Goal: Task Accomplishment & Management: Complete application form

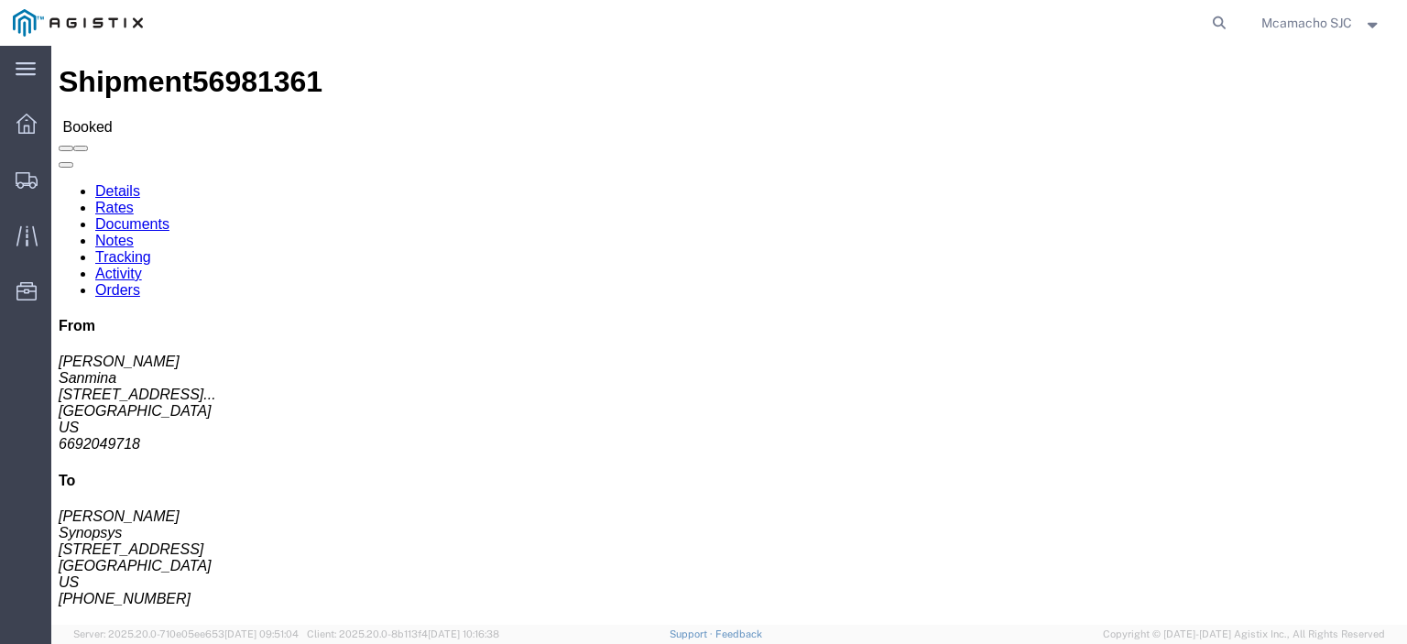
click link "Documents"
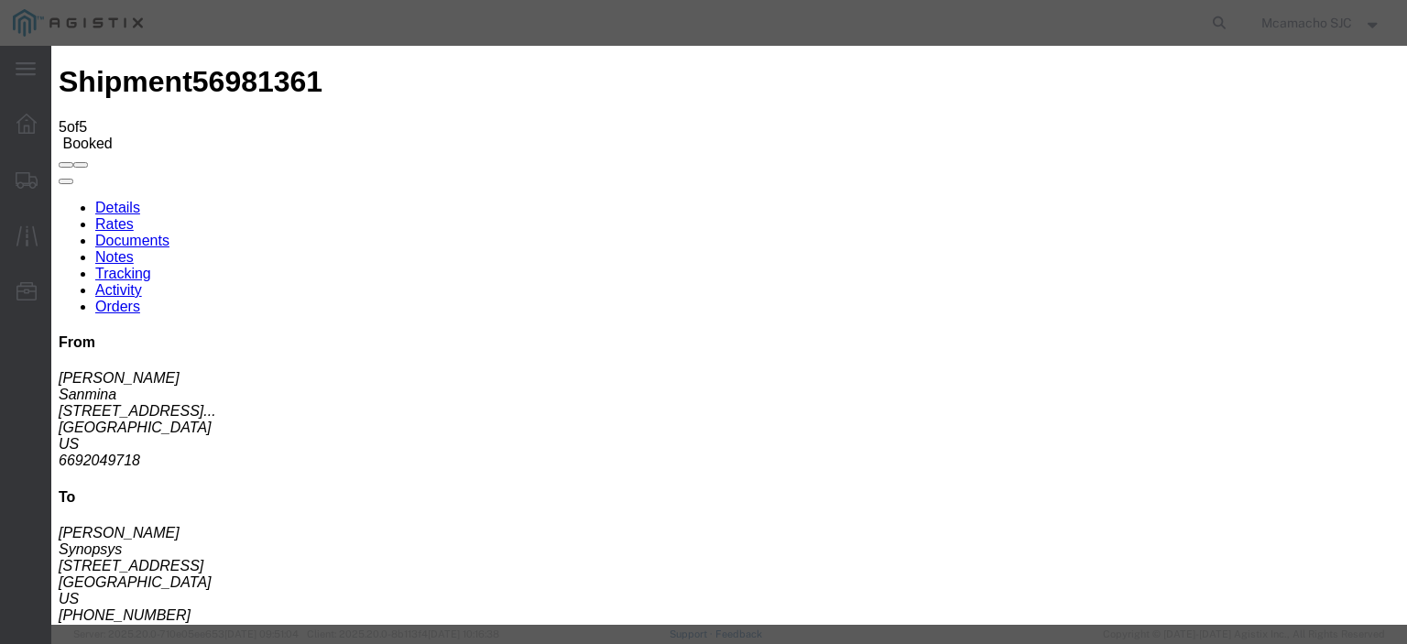
type input "C:\fakepath\1000999714.pdf"
type input "AIRGROUP"
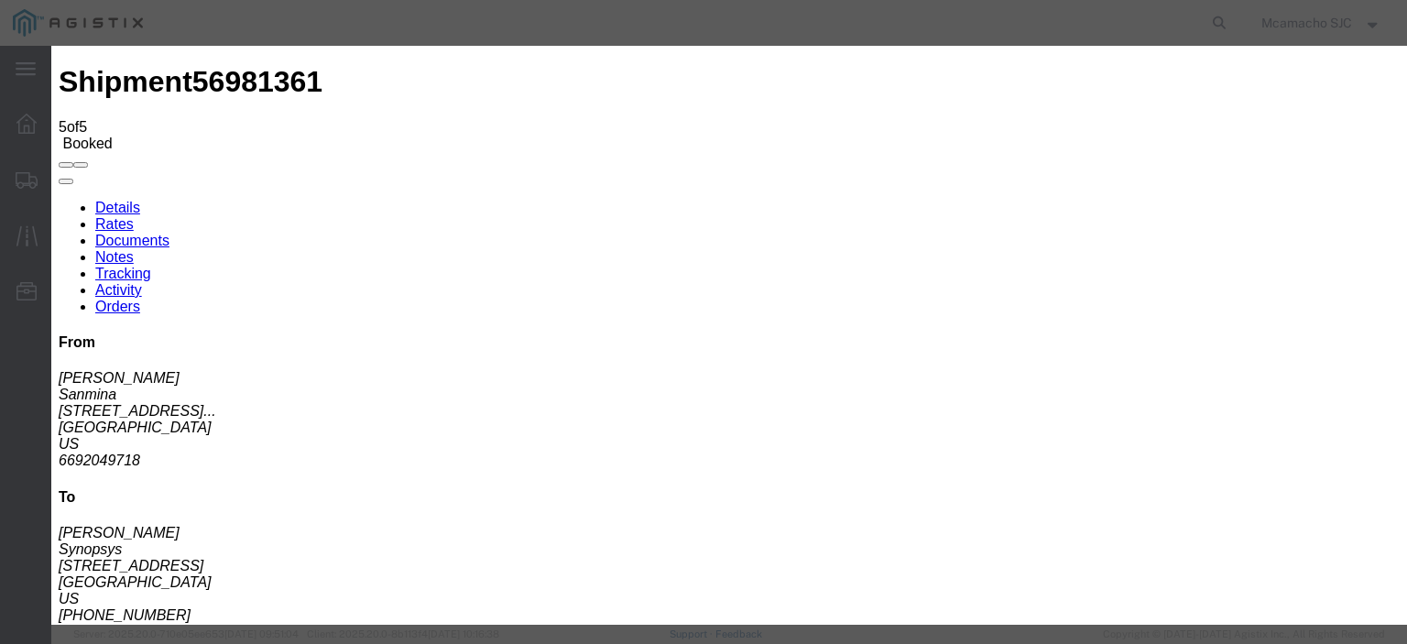
type input "u"
type input "UPDATED HAWB"
select select "BILL_OF_LADING"
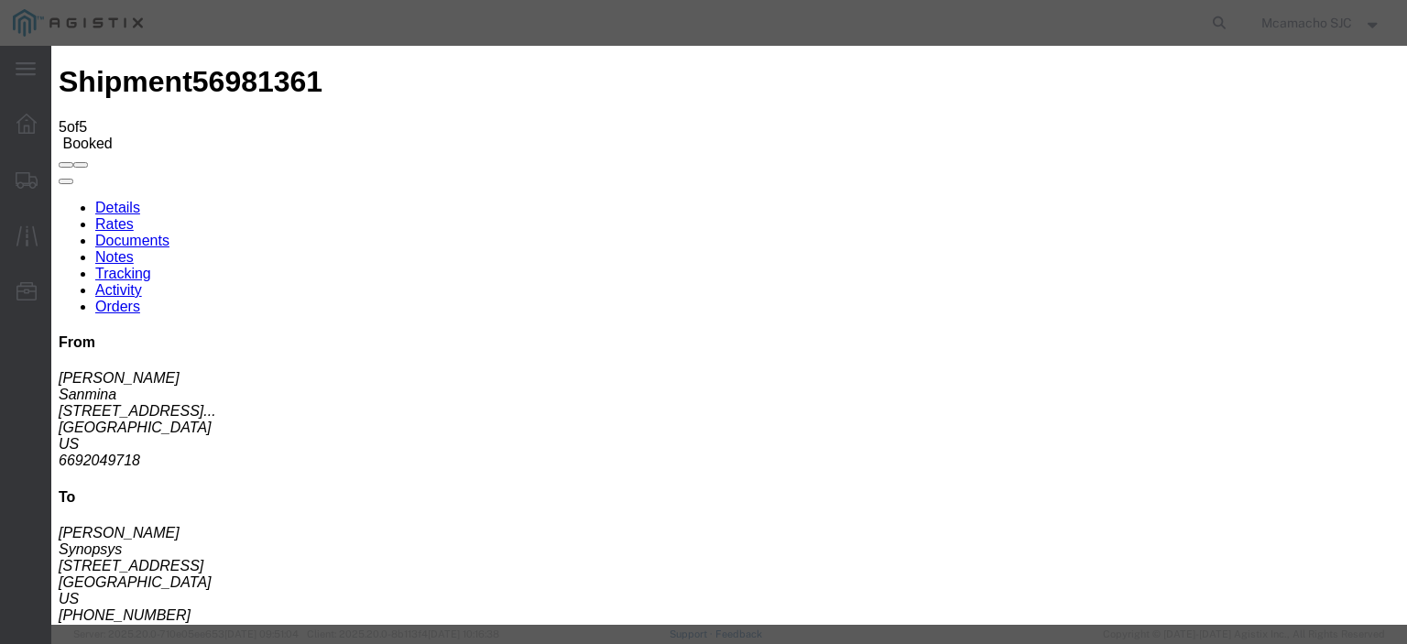
select select
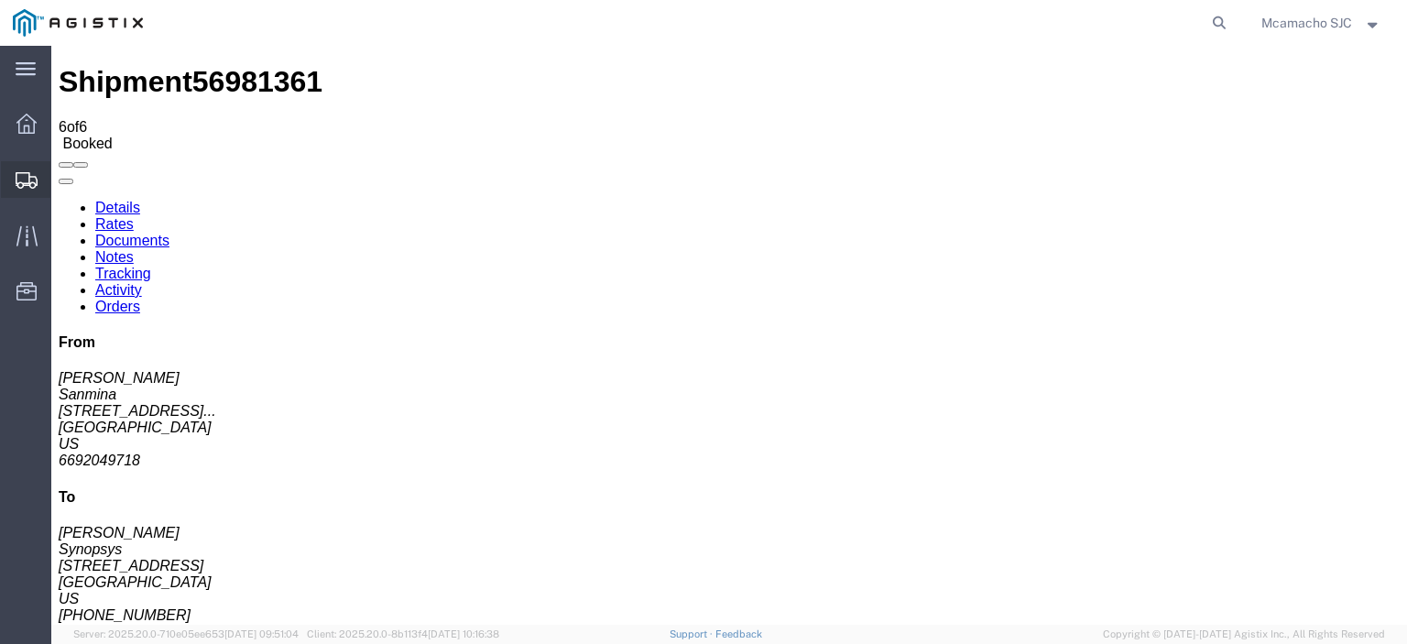
click at [31, 182] on icon at bounding box center [27, 180] width 22 height 16
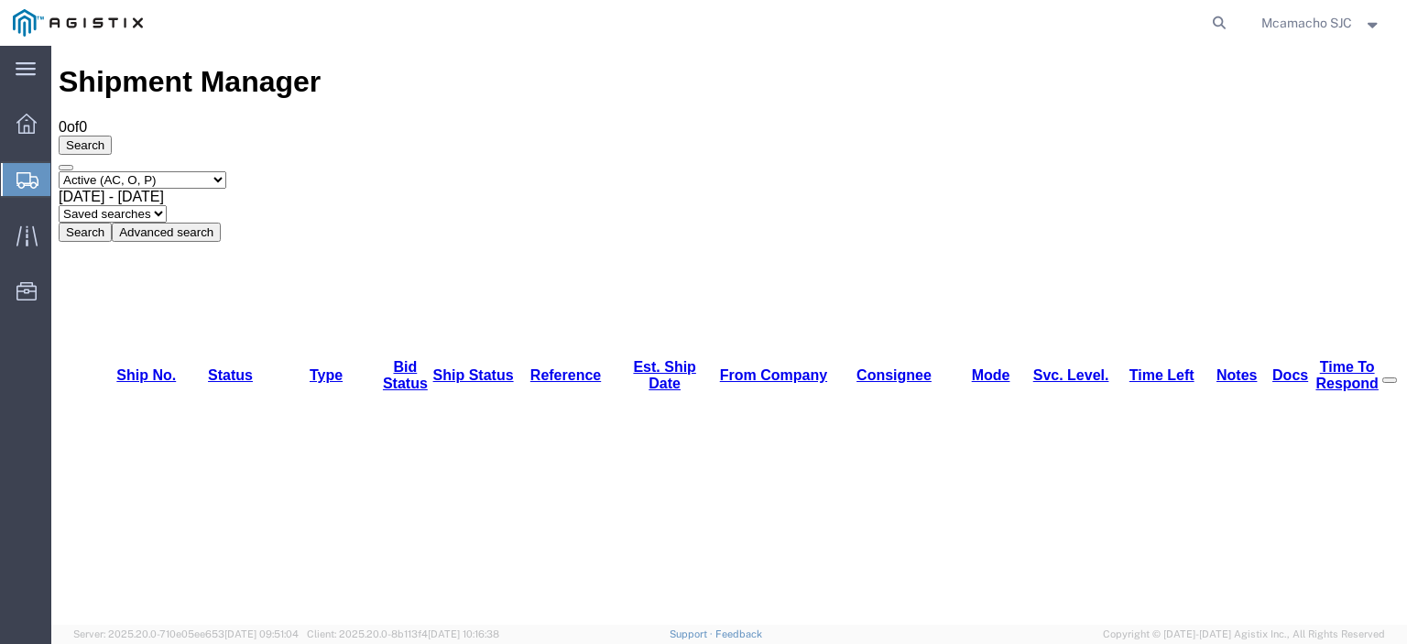
click at [112, 171] on select "Select status Active (AC, O, P) All Approved Awaiting Confirmation (AC) Booked …" at bounding box center [143, 179] width 168 height 17
click at [59, 171] on select "Select status Active (AC, O, P) All Approved Awaiting Confirmation (AC) Booked …" at bounding box center [143, 179] width 168 height 17
click at [139, 171] on select "Select status Active (AC, O, P) All Approved Awaiting Confirmation (AC) Booked …" at bounding box center [143, 179] width 168 height 17
select select "BOOK"
click at [59, 171] on select "Select status Active (AC, O, P) All Approved Awaiting Confirmation (AC) Booked …" at bounding box center [143, 179] width 168 height 17
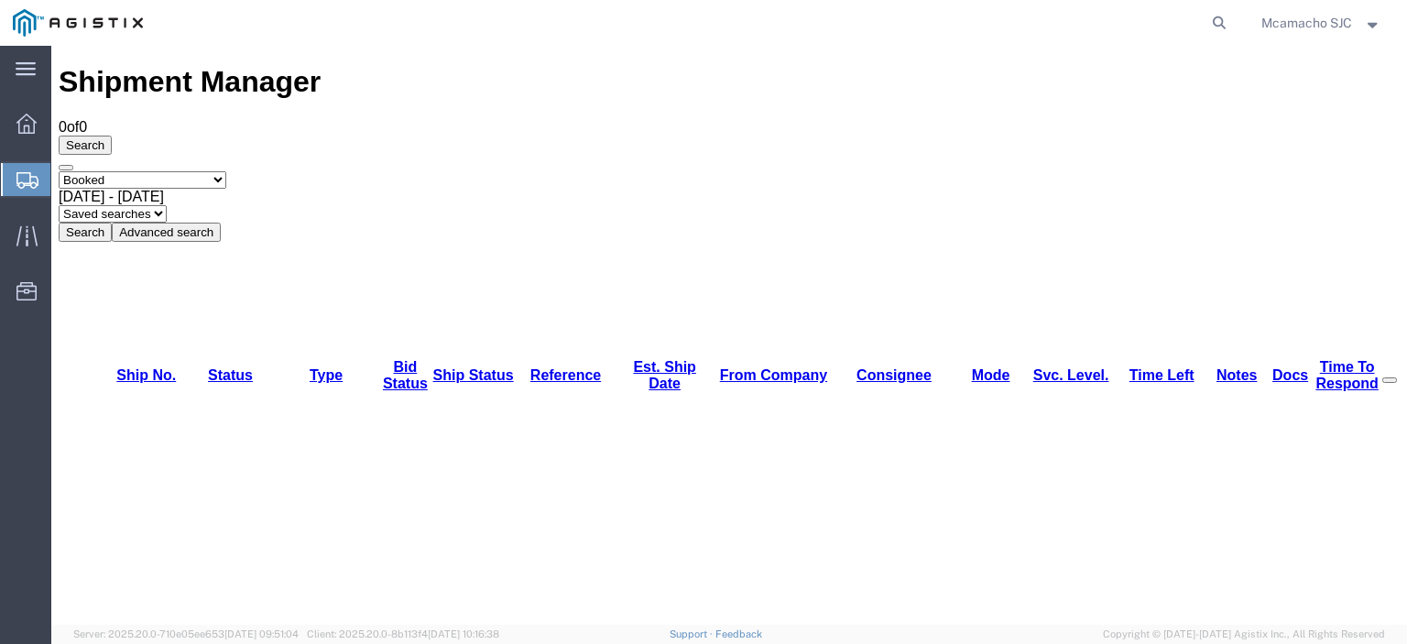
click at [112, 223] on button "Search" at bounding box center [85, 232] width 53 height 19
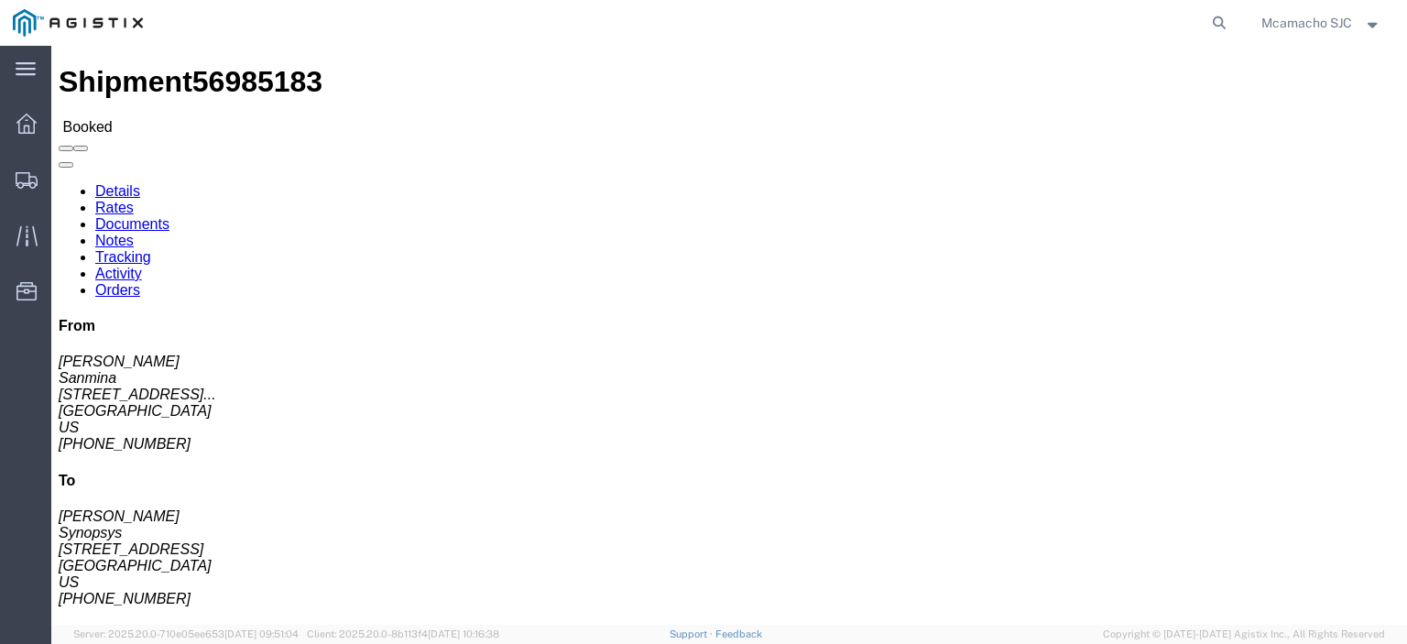
click link "Documents"
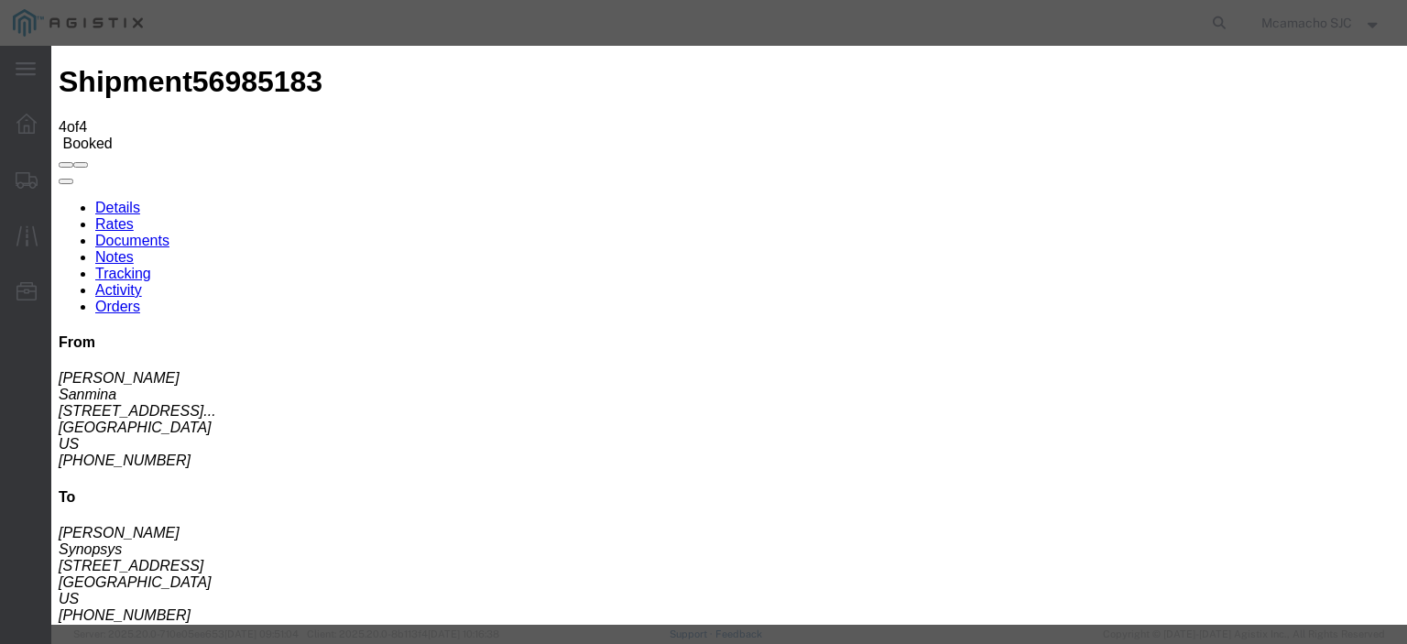
type input "C:\fakepath\1000999779.pdf"
type input "AIRGROUP"
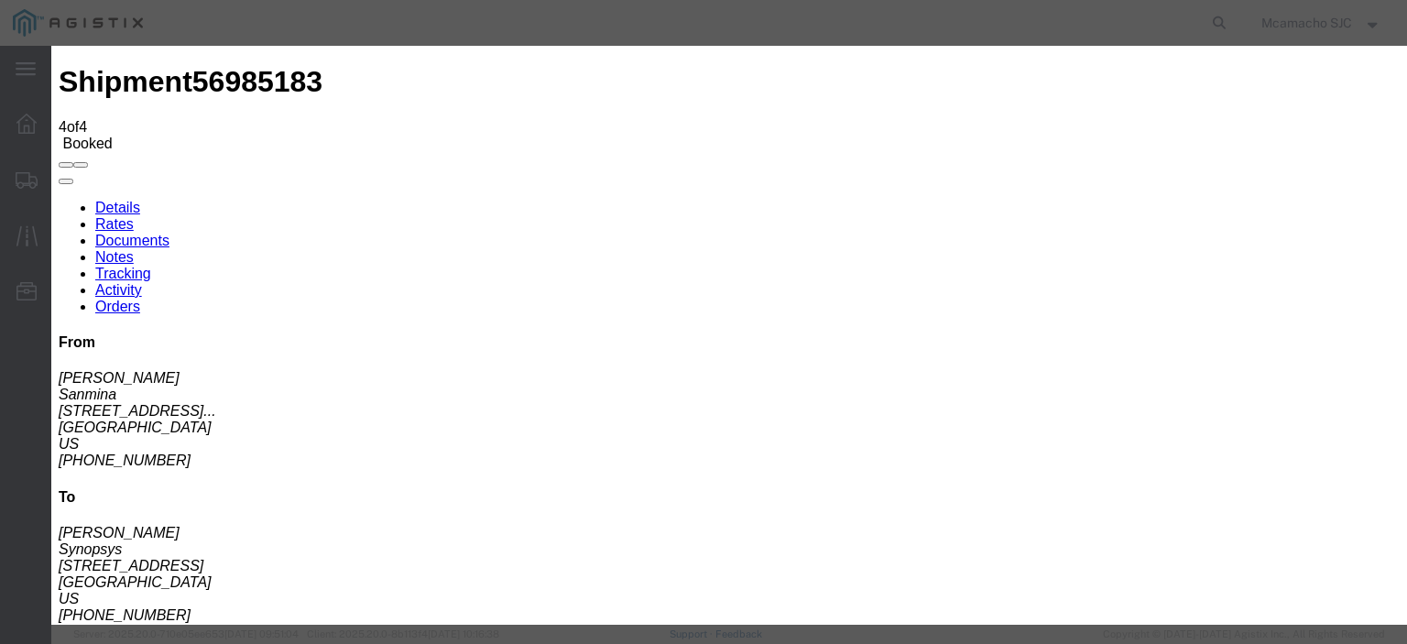
type input "HAWB"
select select "BILL_OF_LADING"
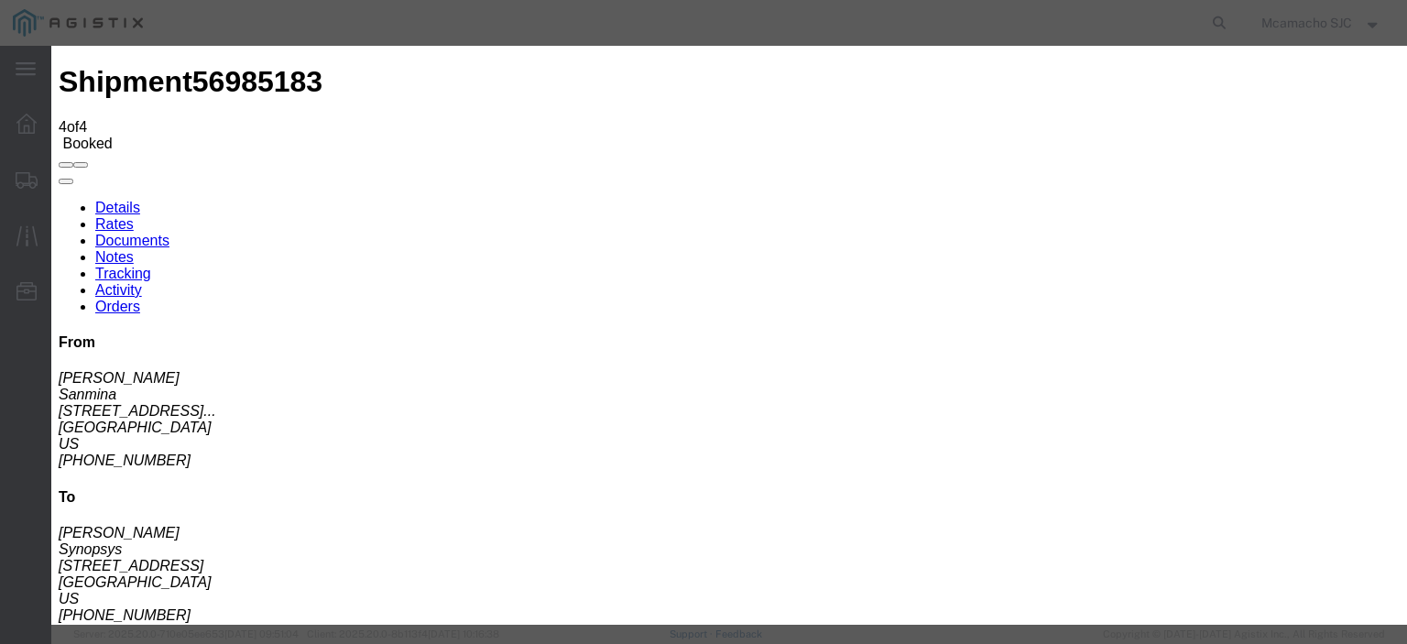
select select
